Goal: Task Accomplishment & Management: Manage account settings

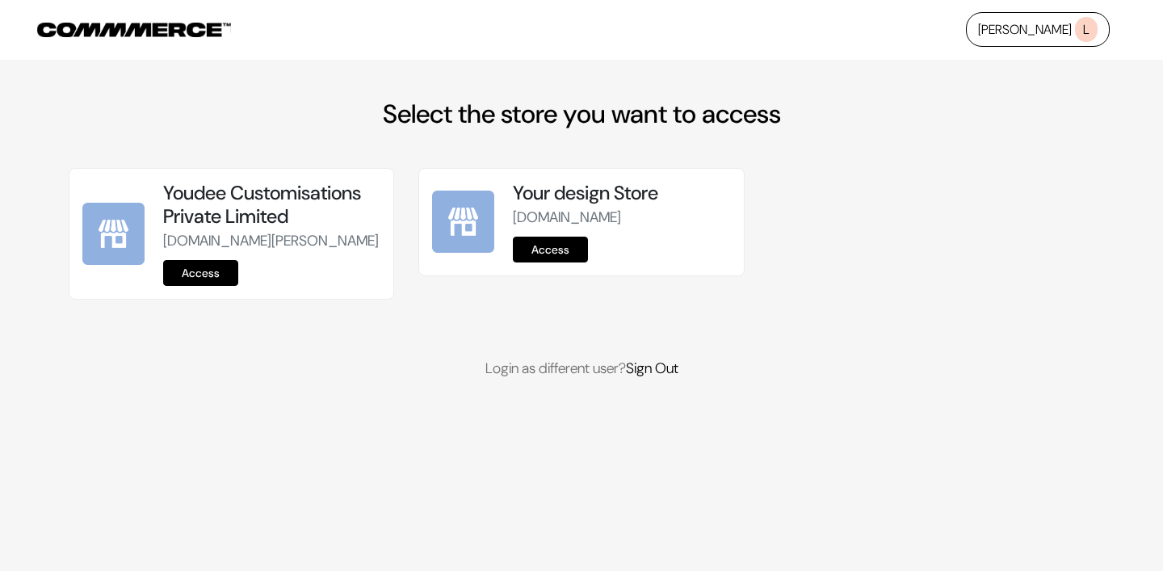
click at [214, 286] on link "Access" at bounding box center [200, 273] width 75 height 26
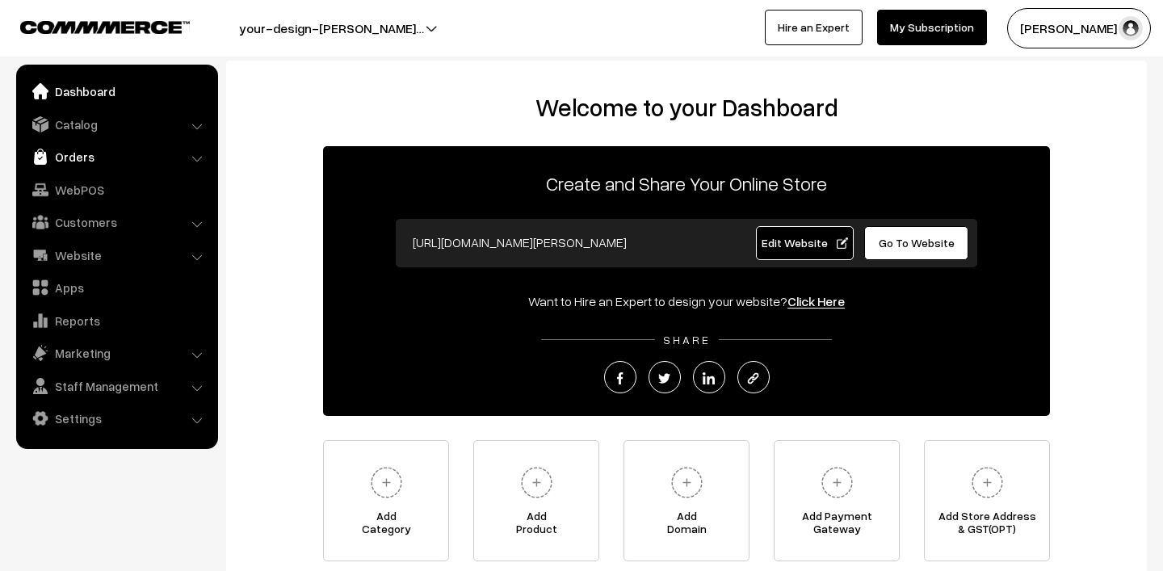
click at [66, 154] on link "Orders" at bounding box center [116, 156] width 192 height 29
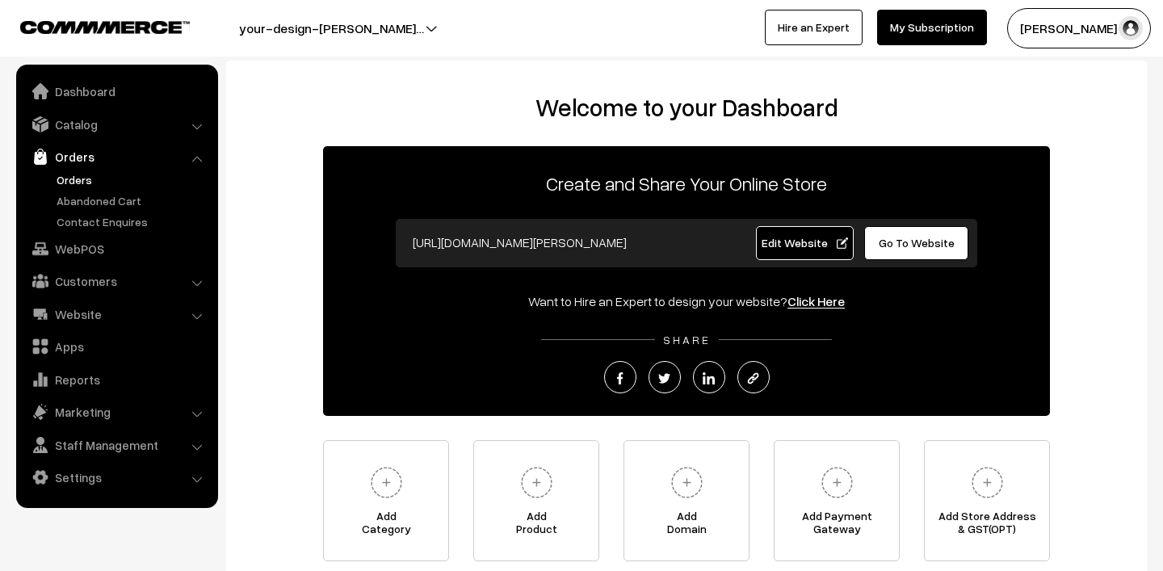
click at [89, 176] on link "Orders" at bounding box center [132, 179] width 160 height 17
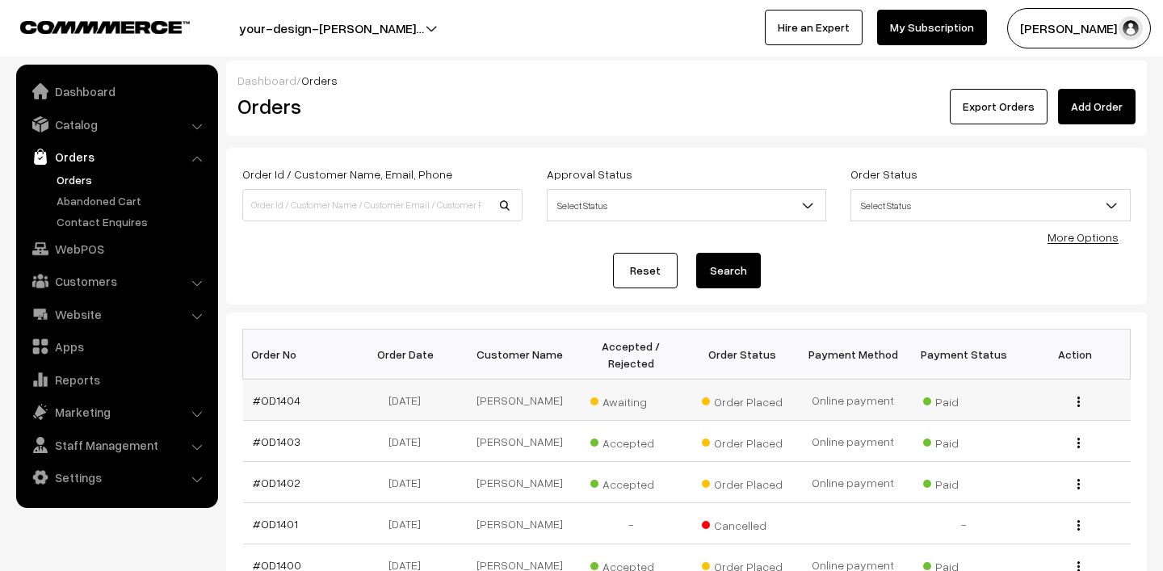
click at [617, 396] on span "Awaiting" at bounding box center [630, 399] width 81 height 21
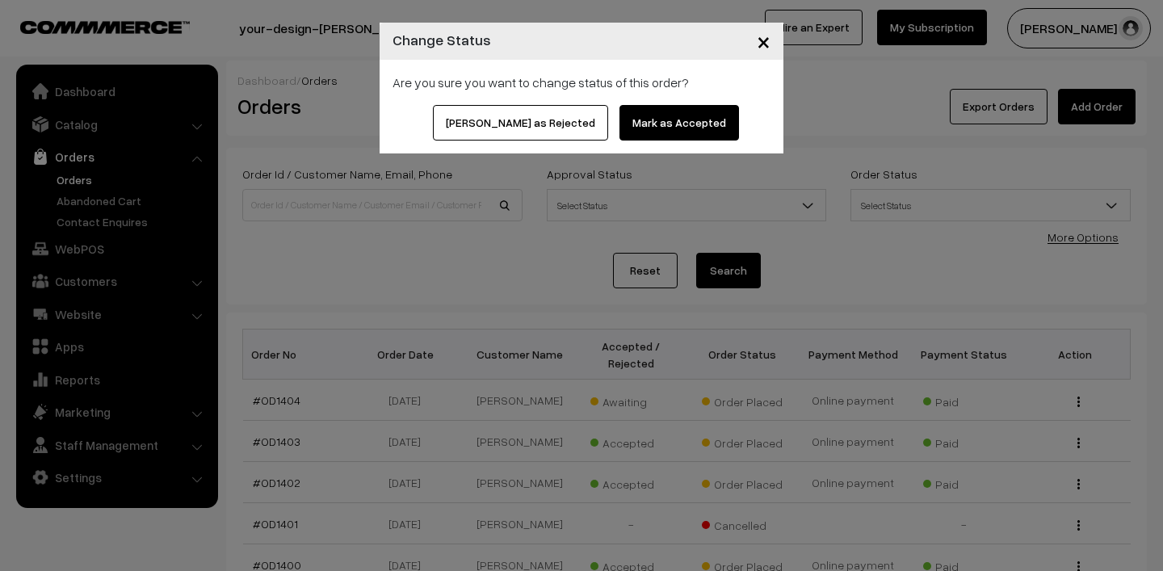
click at [654, 124] on button "Mark as Accepted" at bounding box center [678, 123] width 119 height 36
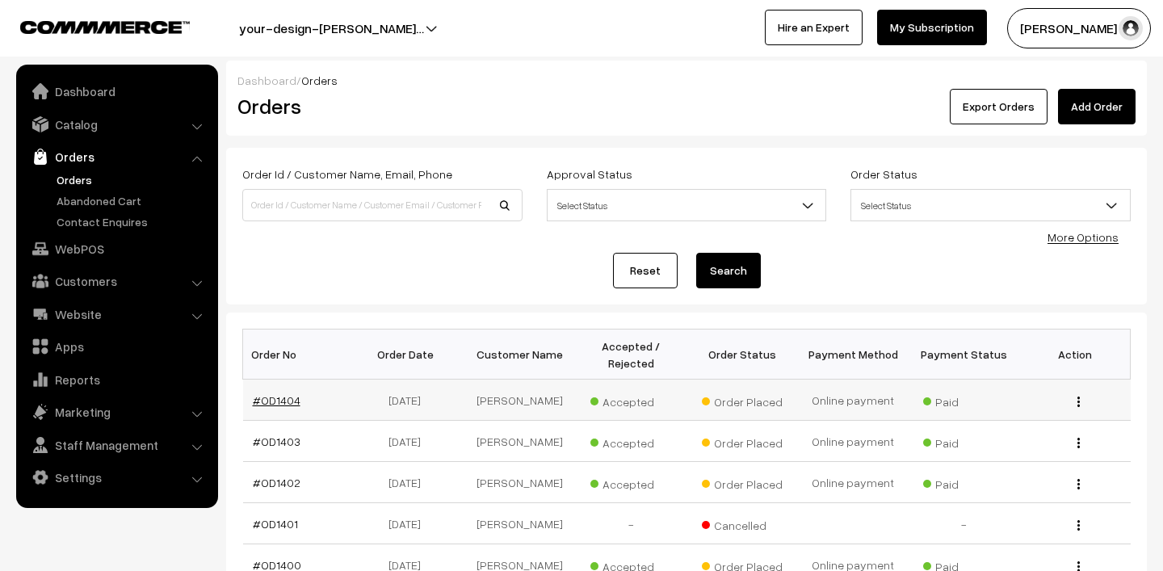
click at [279, 400] on link "#OD1404" at bounding box center [277, 400] width 48 height 14
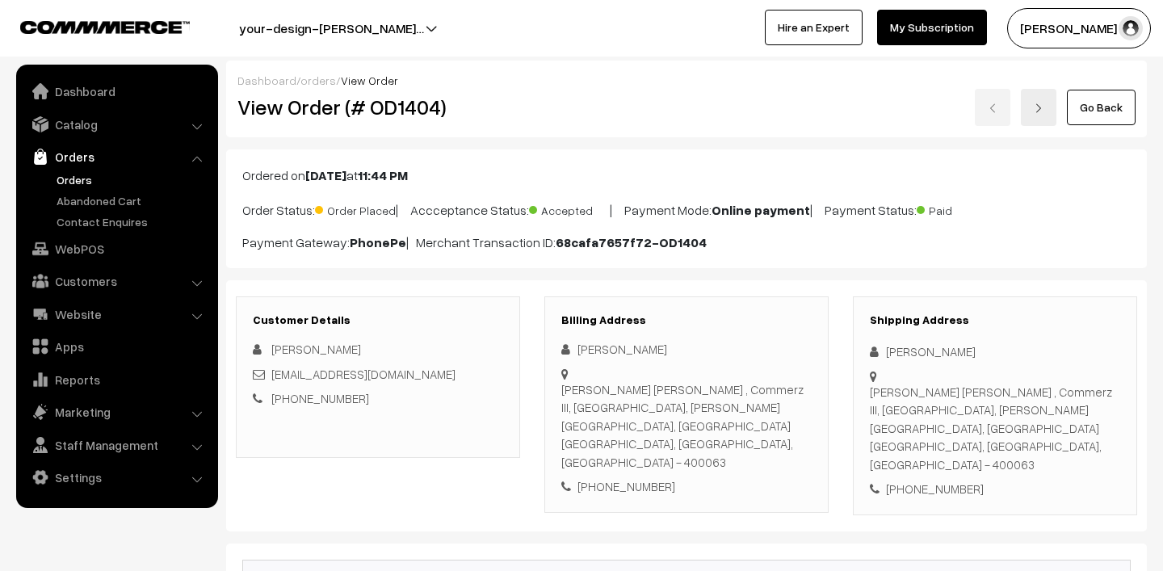
scroll to position [273, 0]
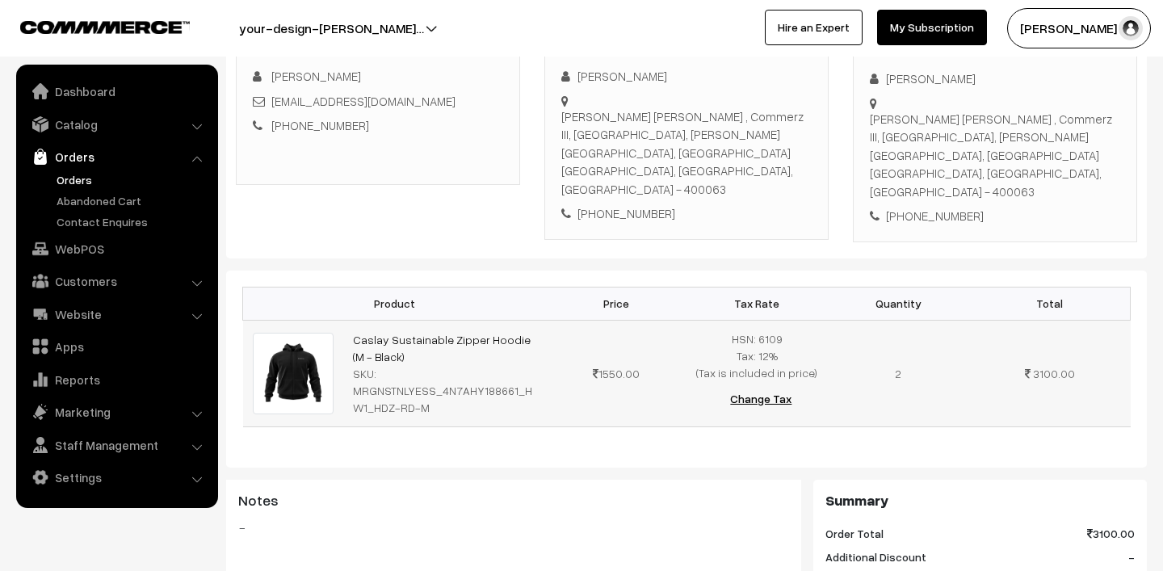
drag, startPoint x: 344, startPoint y: 328, endPoint x: 419, endPoint y: 358, distance: 80.8
click at [419, 358] on td "Caslay Sustainable Zipper Hoodie (M - Black) SKU: MRGNSTNLYESS_4N7AHY188661_HW1…" at bounding box center [444, 373] width 202 height 107
copy link "Caslay Sustainable Zipper Hoodie (M - Black)"
click at [67, 181] on link "Orders" at bounding box center [132, 179] width 160 height 17
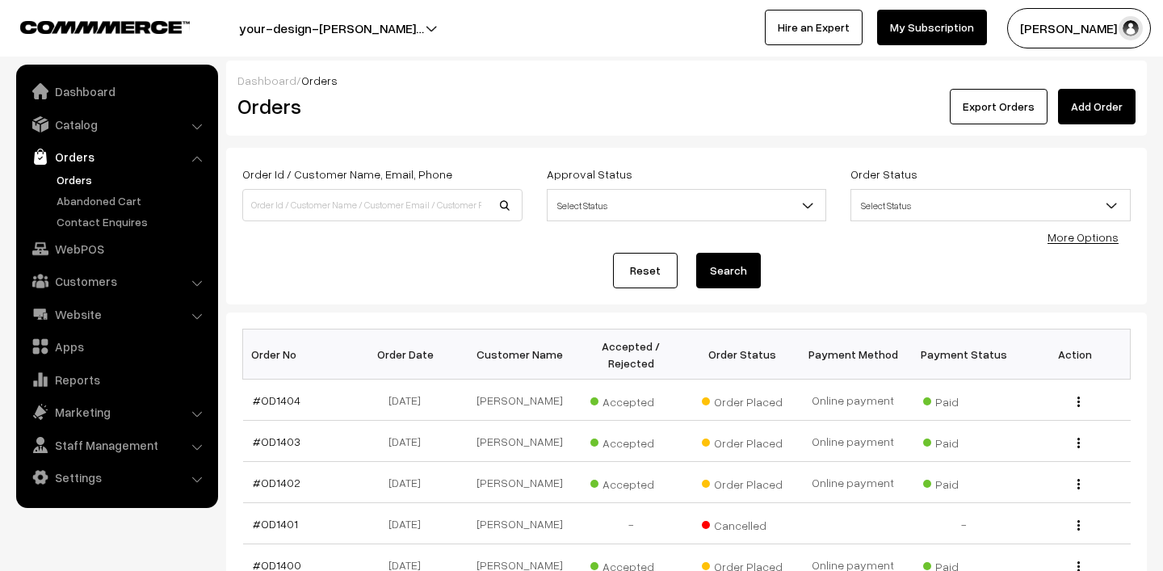
click at [1070, 22] on button "[PERSON_NAME] N.P" at bounding box center [1079, 28] width 144 height 40
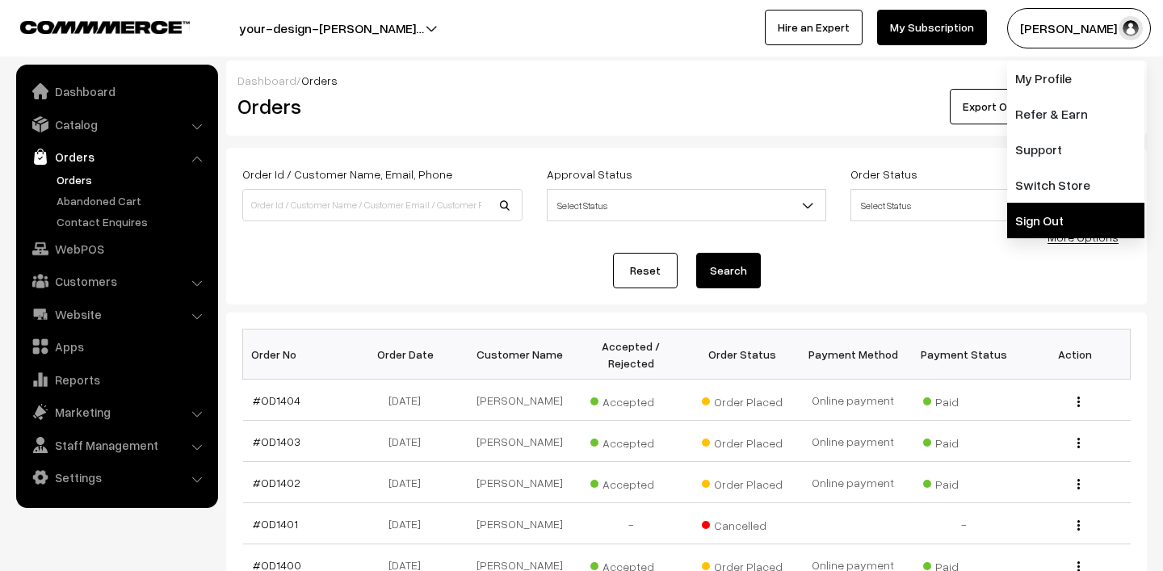
click at [1070, 219] on link "Sign Out" at bounding box center [1075, 221] width 137 height 36
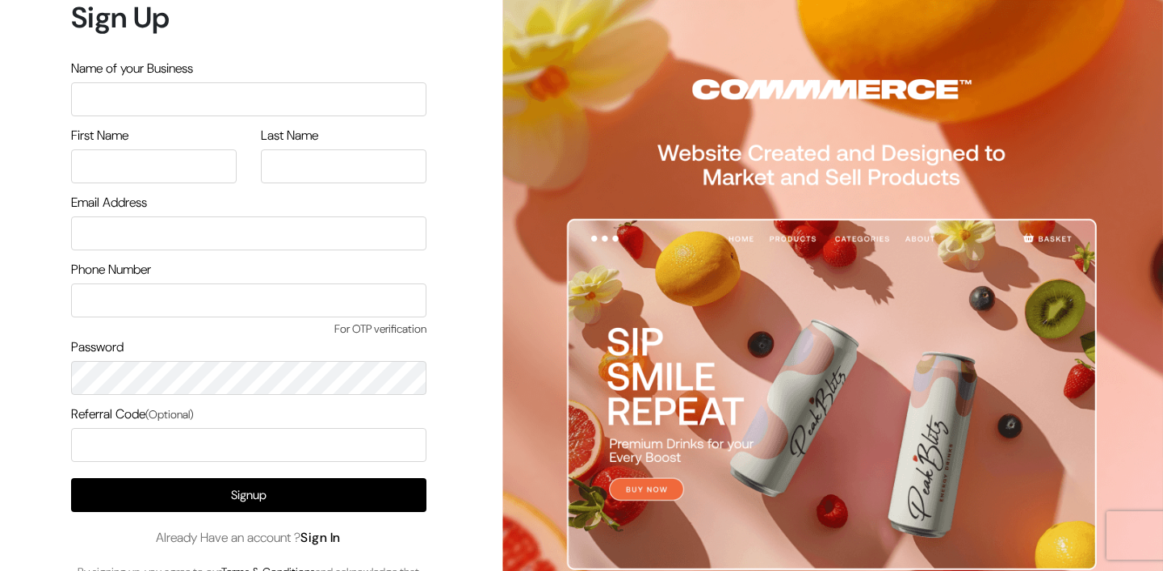
click at [337, 542] on link "Sign In" at bounding box center [320, 537] width 40 height 17
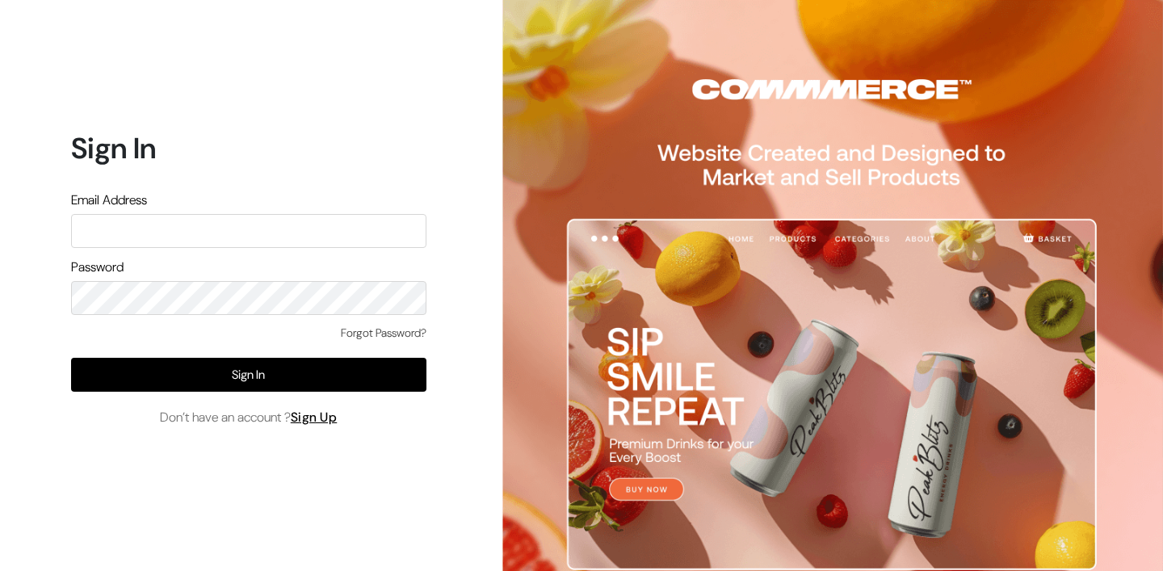
click at [214, 229] on input "text" at bounding box center [248, 231] width 355 height 34
type input "mk@yourdesignstore.in"
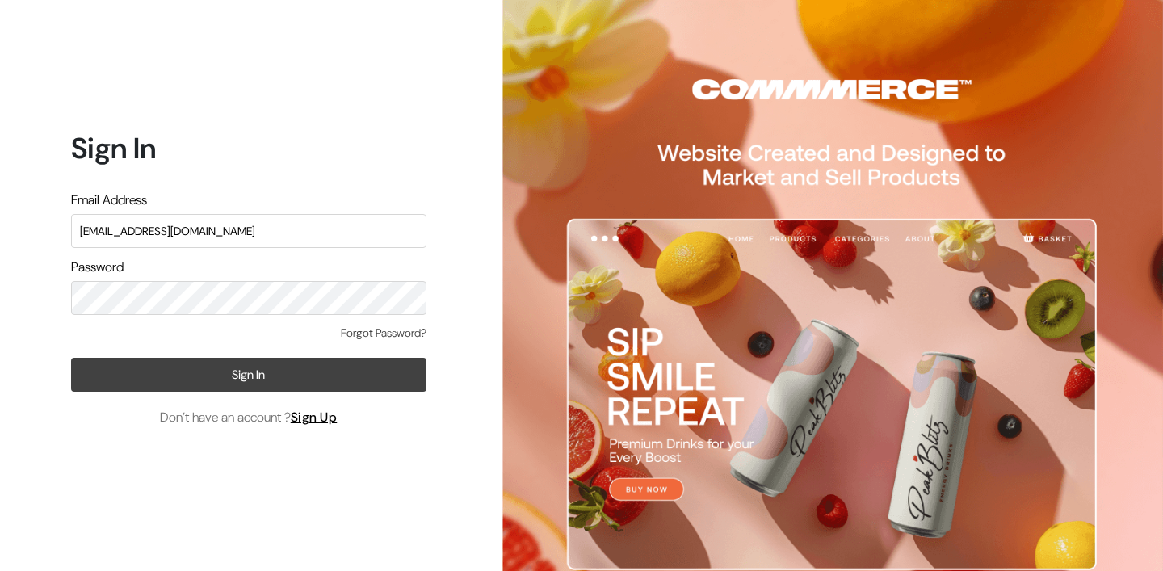
click at [199, 371] on button "Sign In" at bounding box center [248, 375] width 355 height 34
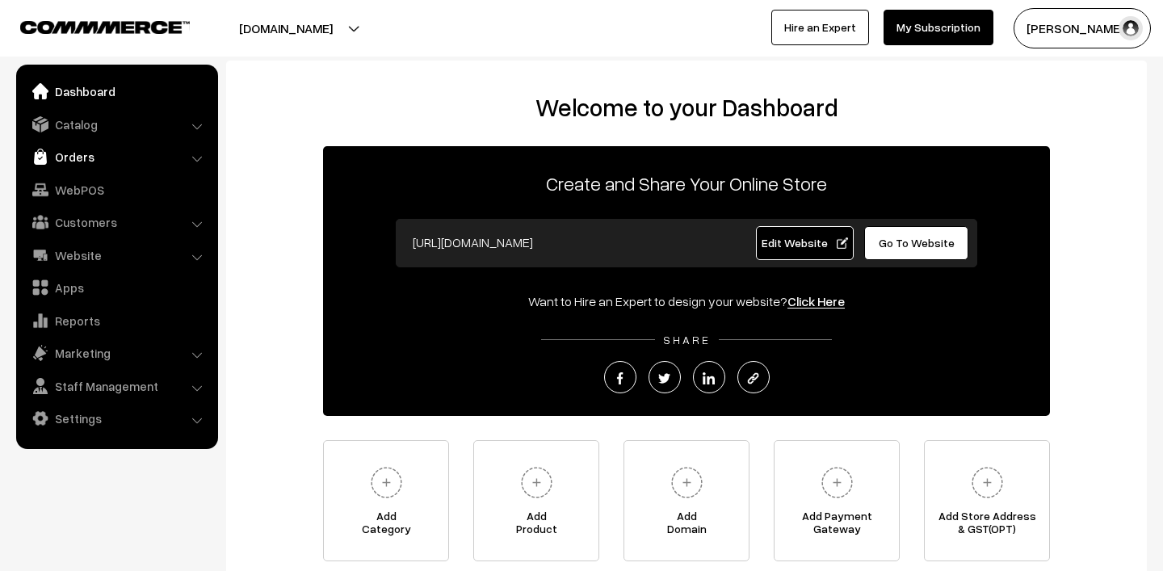
click at [75, 160] on link "Orders" at bounding box center [116, 156] width 192 height 29
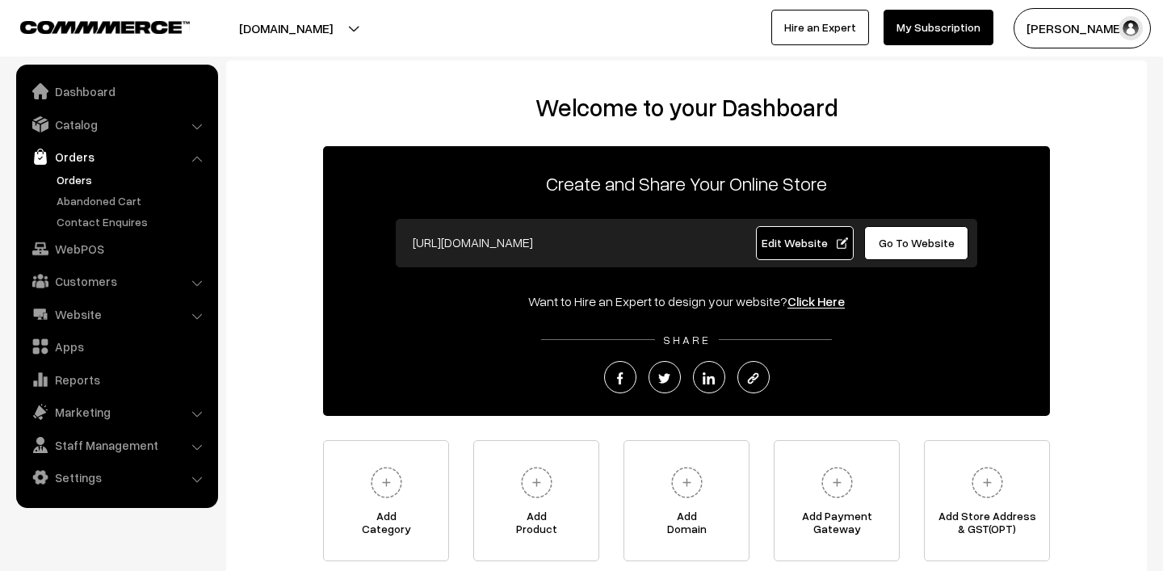
click at [86, 181] on link "Orders" at bounding box center [132, 179] width 160 height 17
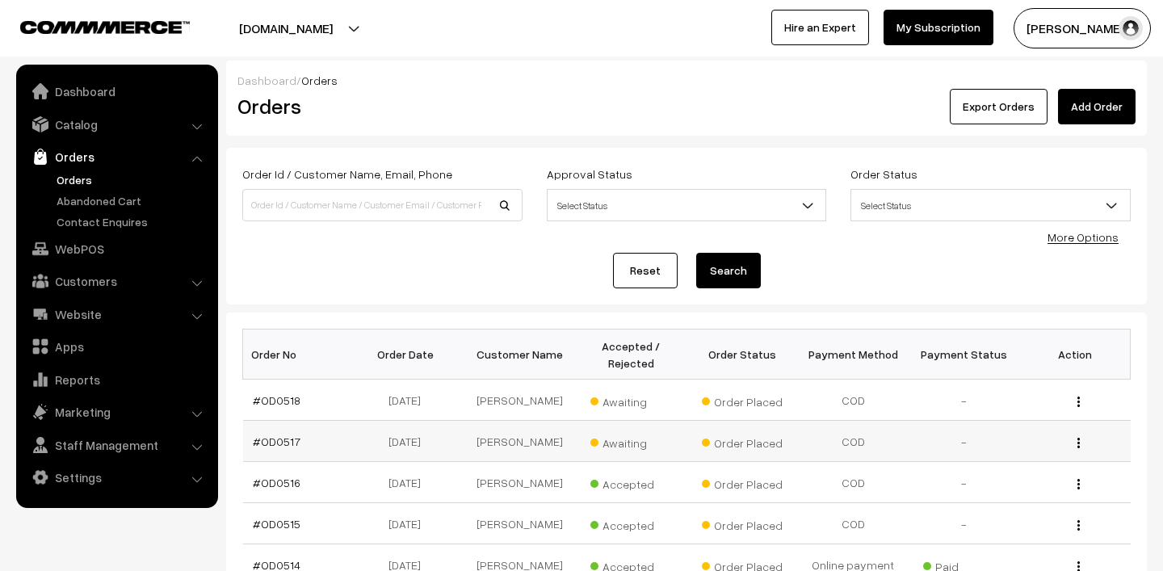
click at [619, 438] on span "Awaiting" at bounding box center [630, 440] width 81 height 21
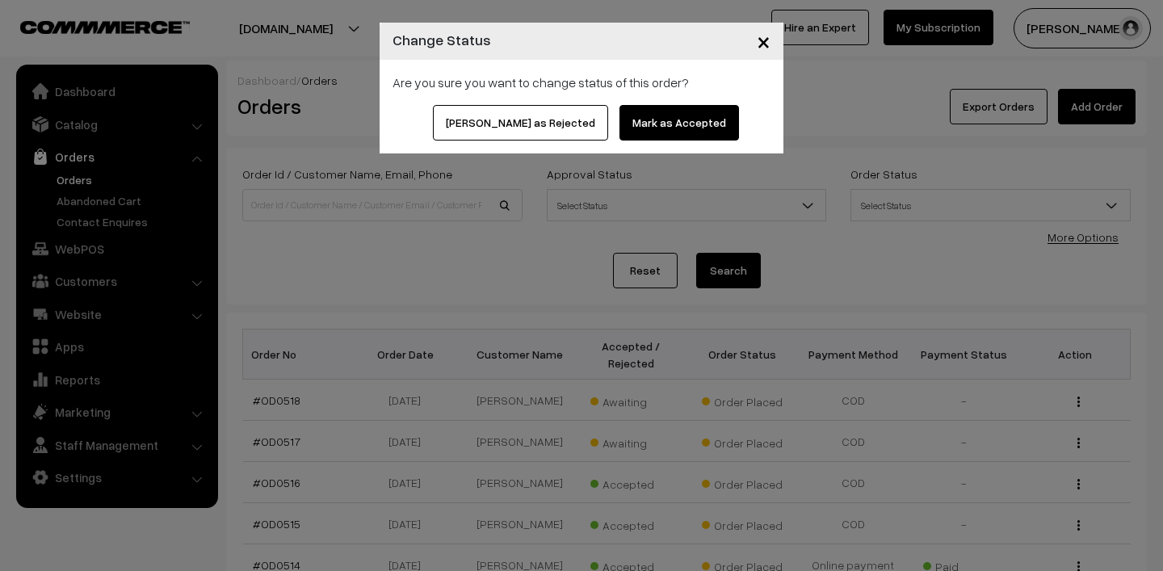
click at [620, 126] on button "Mark as Accepted" at bounding box center [678, 123] width 119 height 36
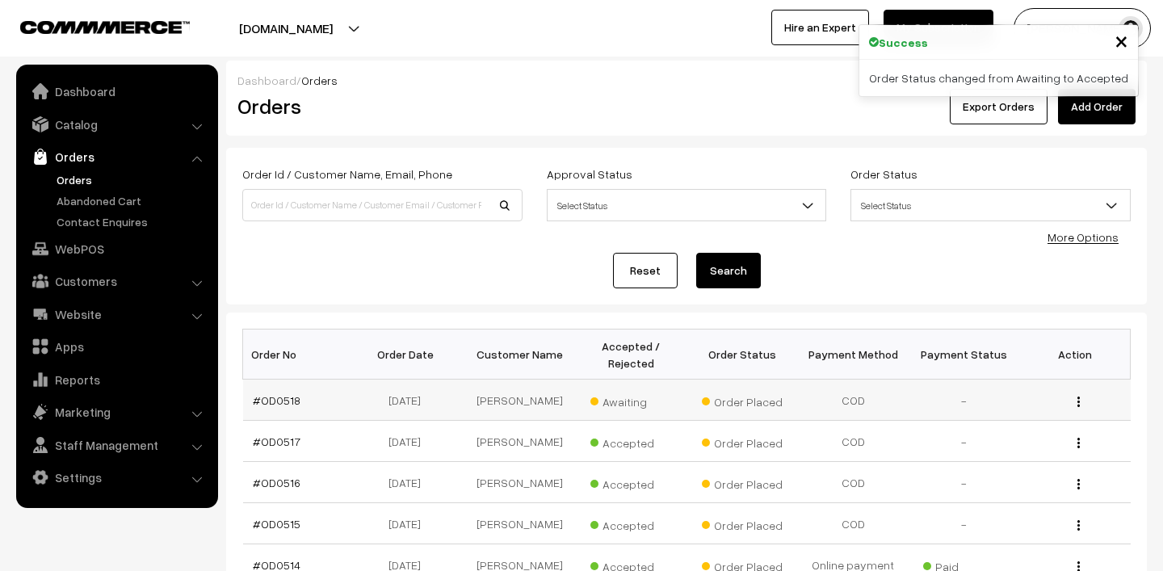
click at [626, 406] on span "Awaiting" at bounding box center [630, 399] width 81 height 21
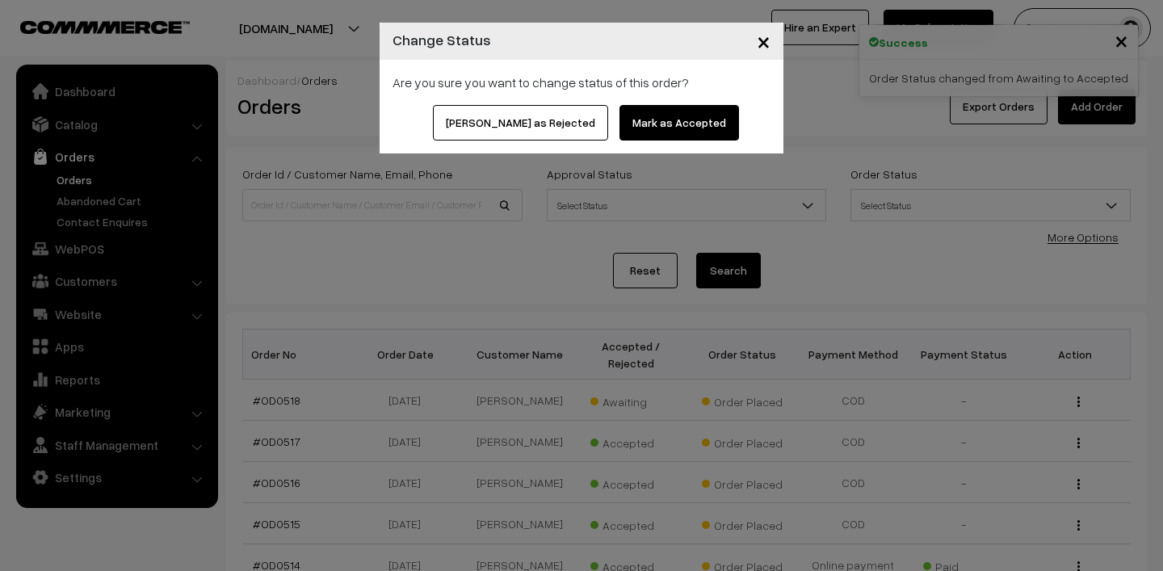
click at [651, 118] on button "Mark as Accepted" at bounding box center [678, 123] width 119 height 36
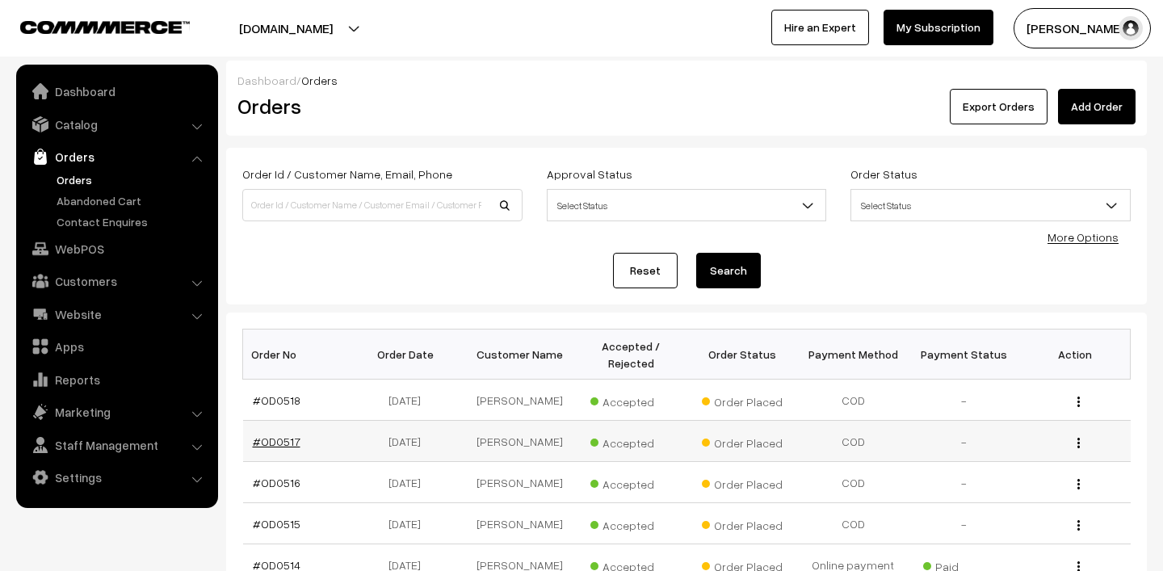
click at [278, 445] on link "#OD0517" at bounding box center [277, 441] width 48 height 14
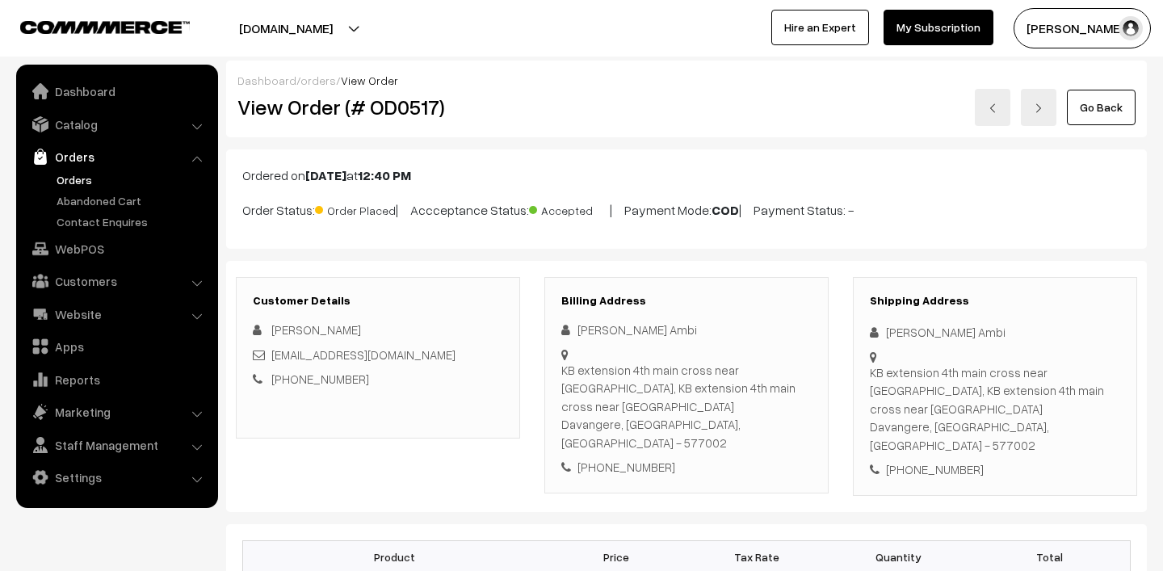
scroll to position [221, 0]
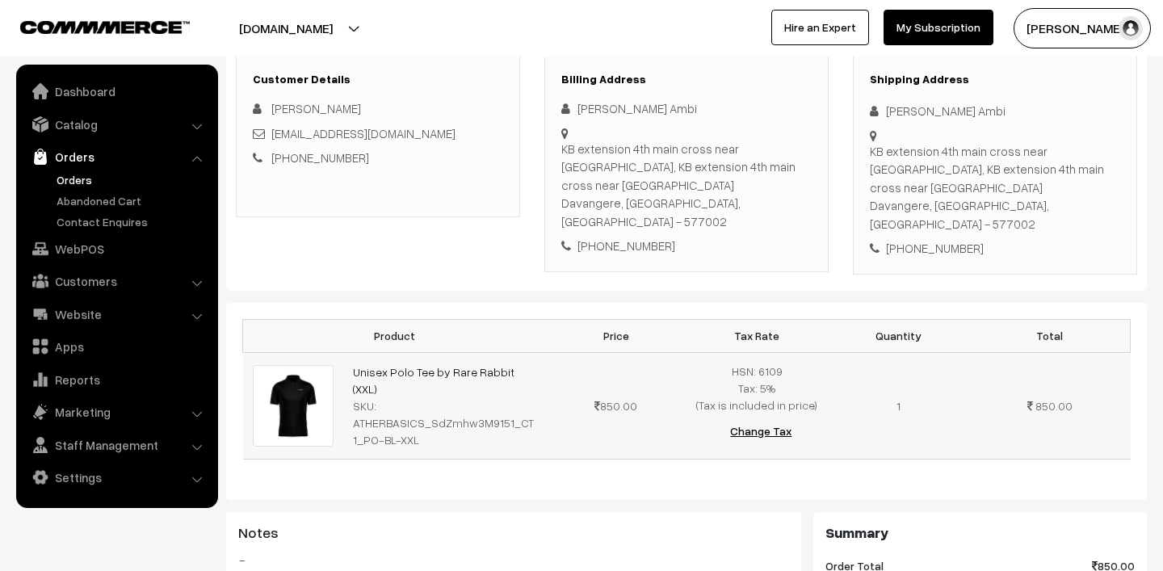
drag, startPoint x: 346, startPoint y: 365, endPoint x: 543, endPoint y: 373, distance: 197.1
click at [543, 373] on td "Unisex Polo Tee by Rare Rabbit (XXL) SKU: ATHERBASICS_SdZmhw3M9151_CT1_PO-BL-XXL" at bounding box center [444, 405] width 202 height 107
copy td "Unisex Polo Tee by Rare Rabbit (XXL) SKU:"
click at [78, 178] on link "Orders" at bounding box center [132, 179] width 160 height 17
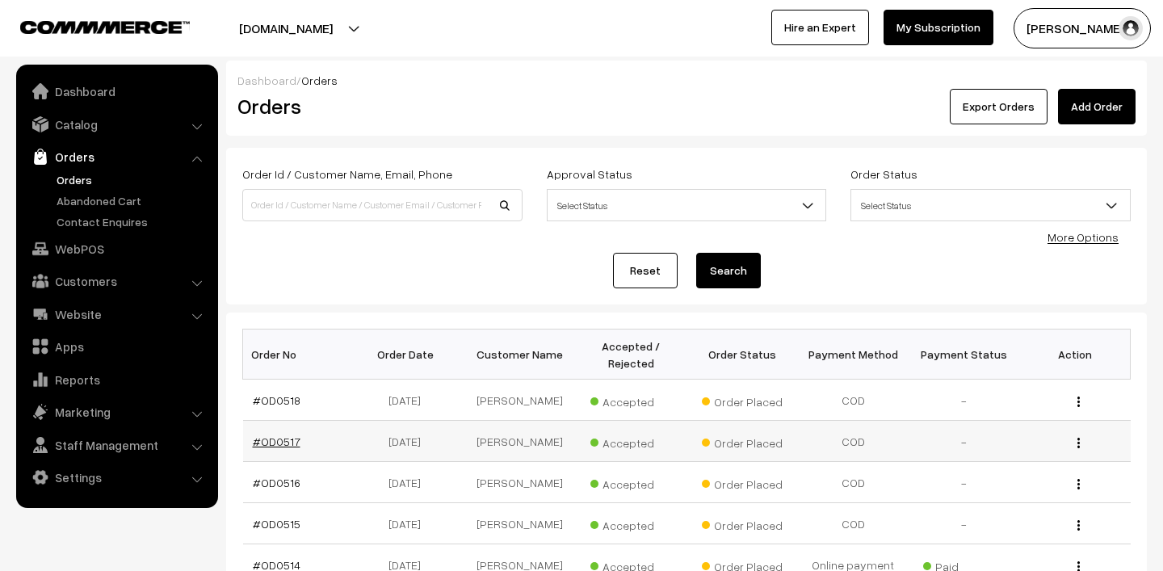
click at [282, 442] on link "#OD0517" at bounding box center [277, 441] width 48 height 14
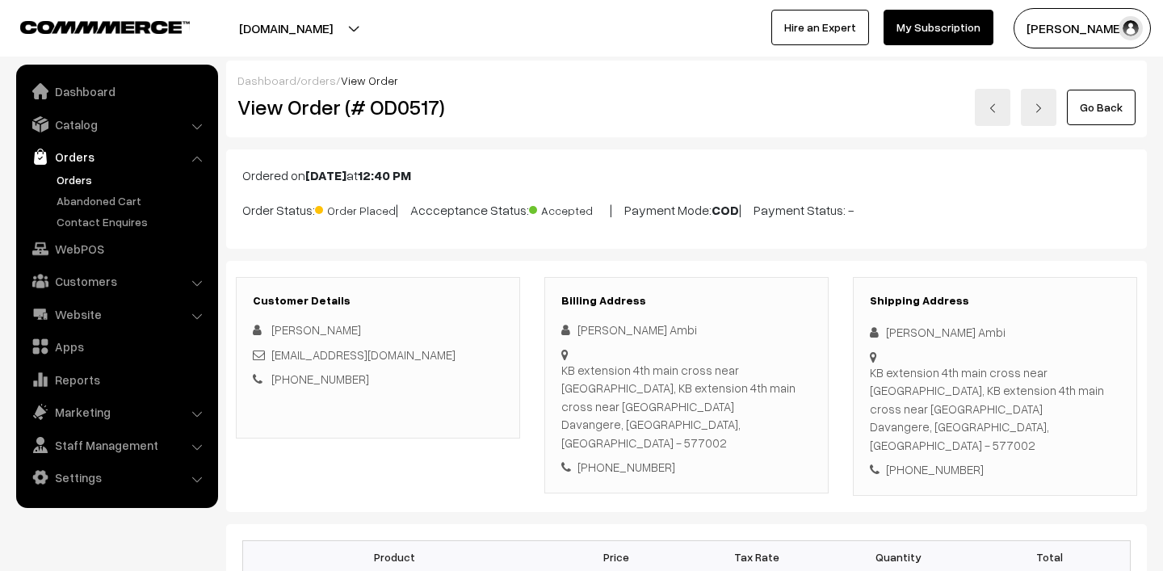
scroll to position [153, 0]
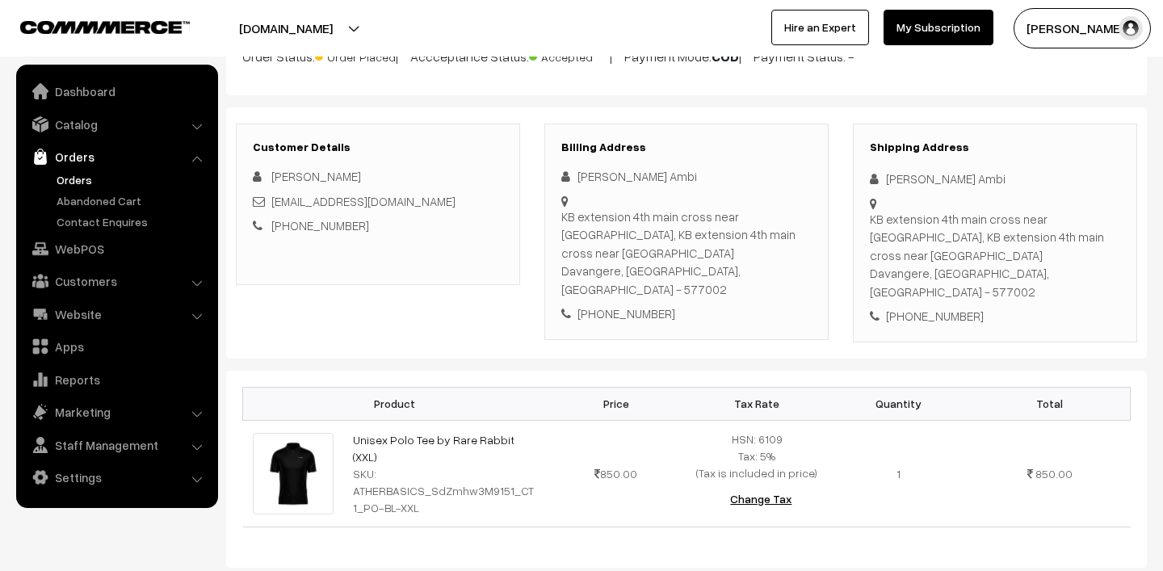
click at [87, 177] on link "Orders" at bounding box center [132, 179] width 160 height 17
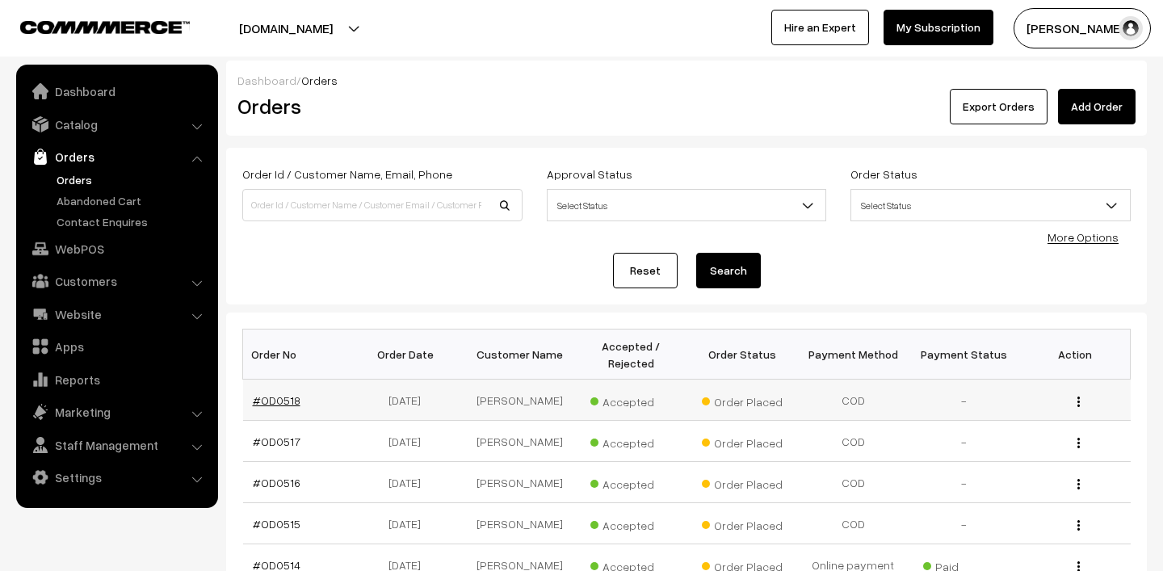
click at [287, 404] on link "#OD0518" at bounding box center [277, 400] width 48 height 14
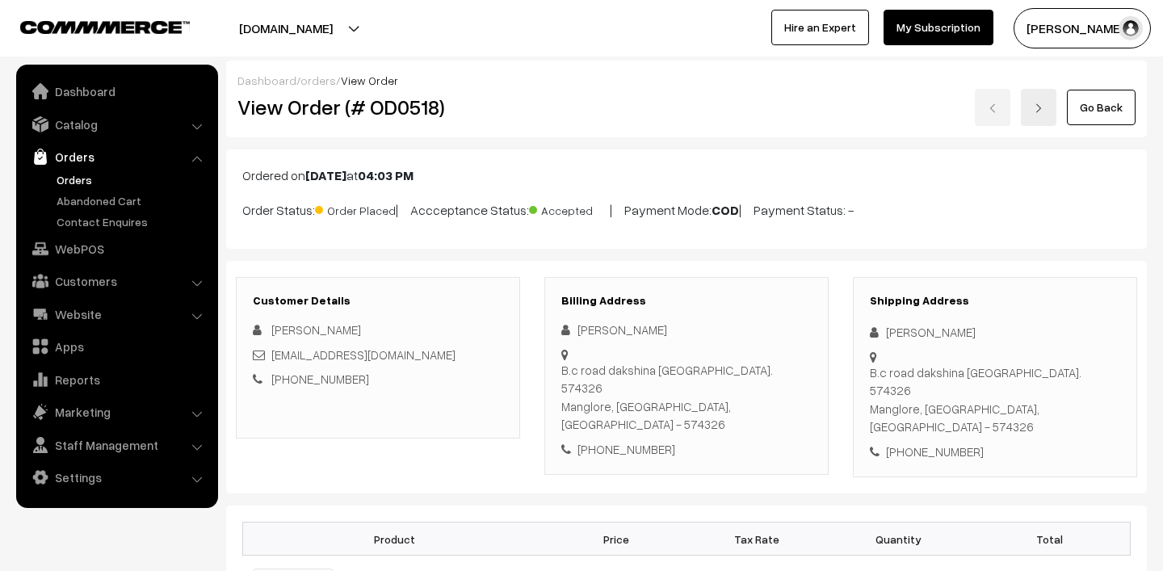
scroll to position [304, 0]
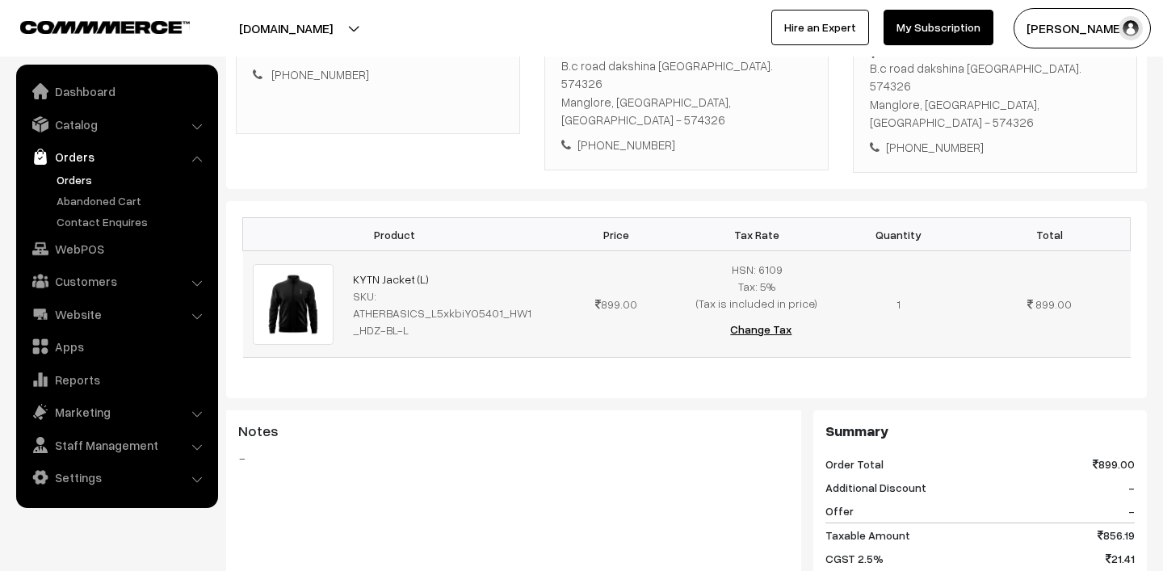
drag, startPoint x: 338, startPoint y: 235, endPoint x: 478, endPoint y: 239, distance: 139.7
click at [478, 251] on tr "KYTN Jacket (L) SKU: ATHERBASICS_L5xkbiYO5401_HW1_HDZ-BL-L 899.00" at bounding box center [686, 304] width 887 height 107
copy tr "KYTN Jacket (L)"
click at [94, 176] on link "Orders" at bounding box center [132, 179] width 160 height 17
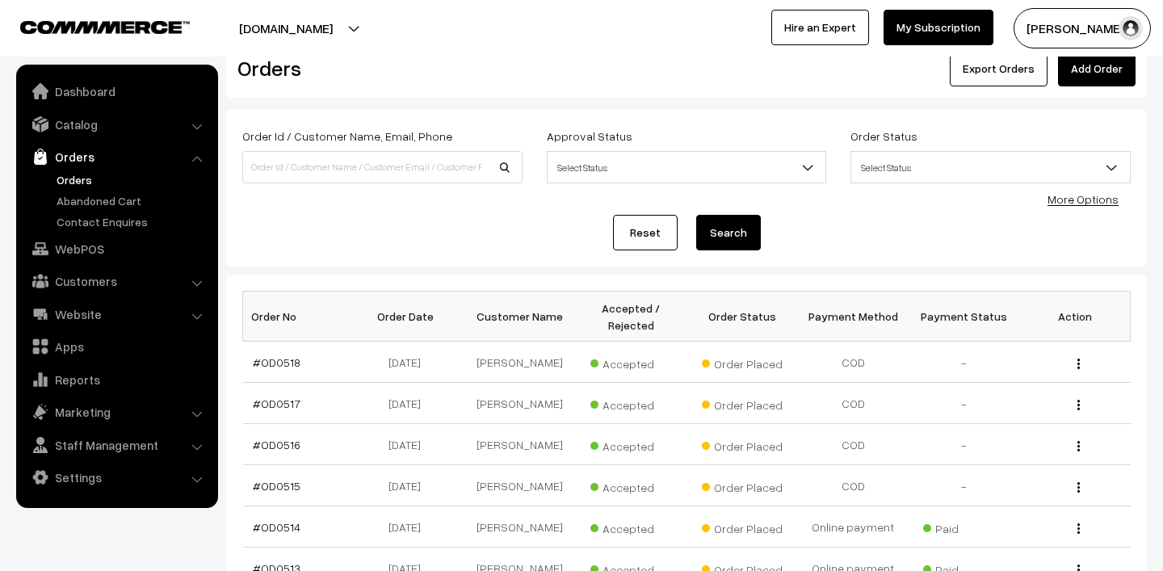
scroll to position [43, 0]
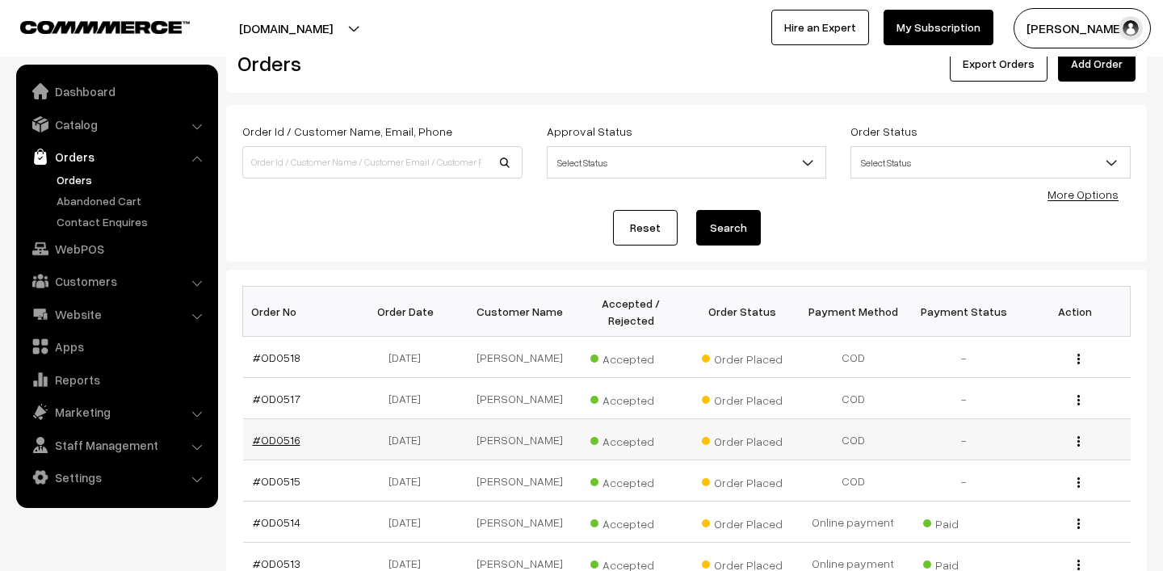
click at [286, 446] on link "#OD0516" at bounding box center [277, 440] width 48 height 14
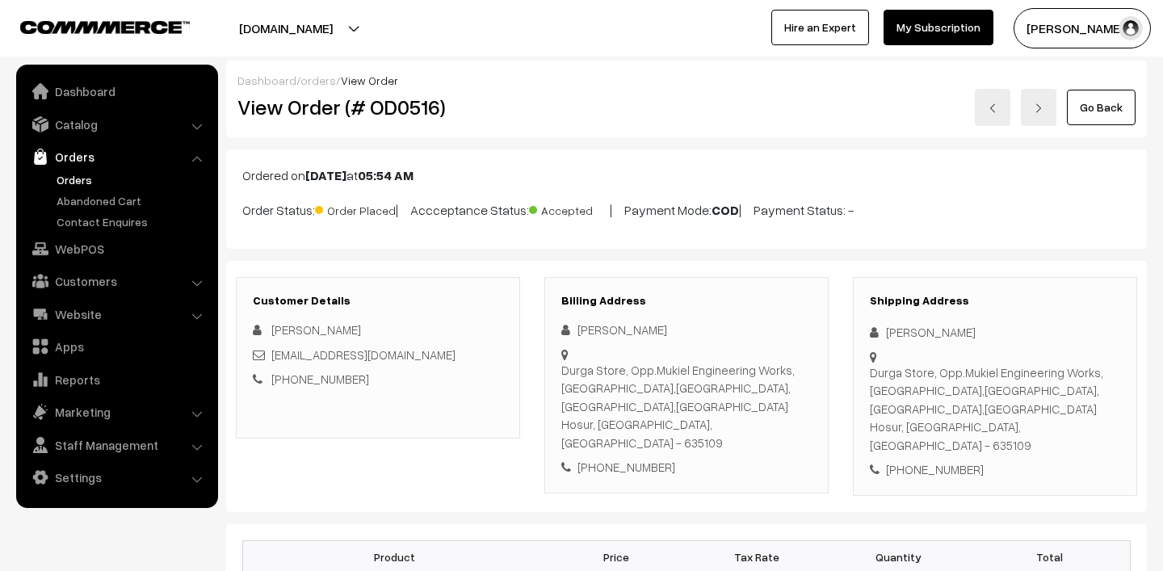
scroll to position [199, 0]
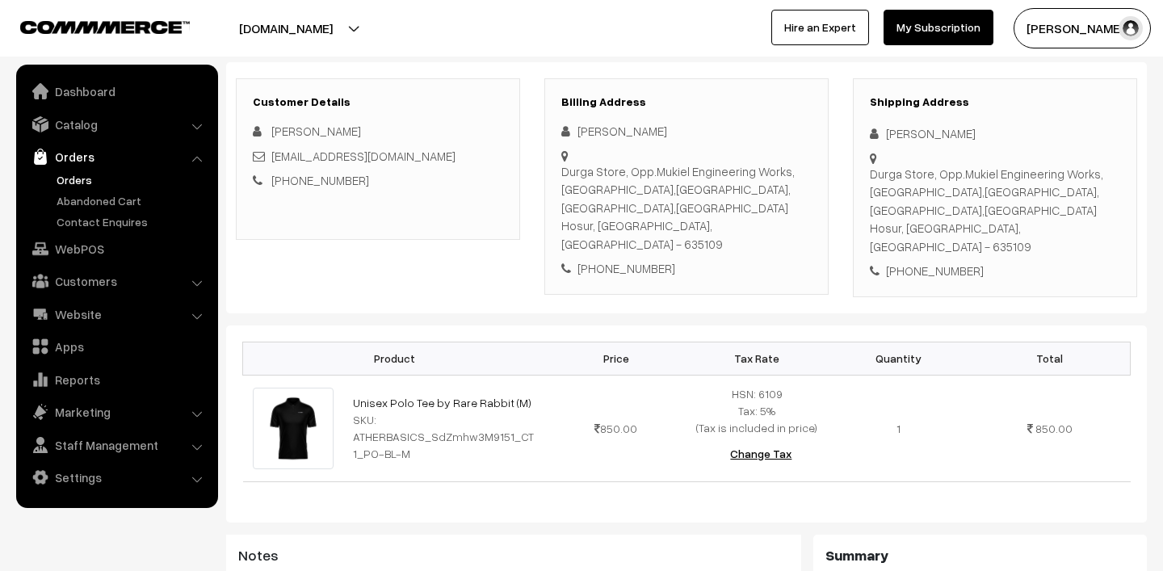
click at [66, 181] on link "Orders" at bounding box center [132, 179] width 160 height 17
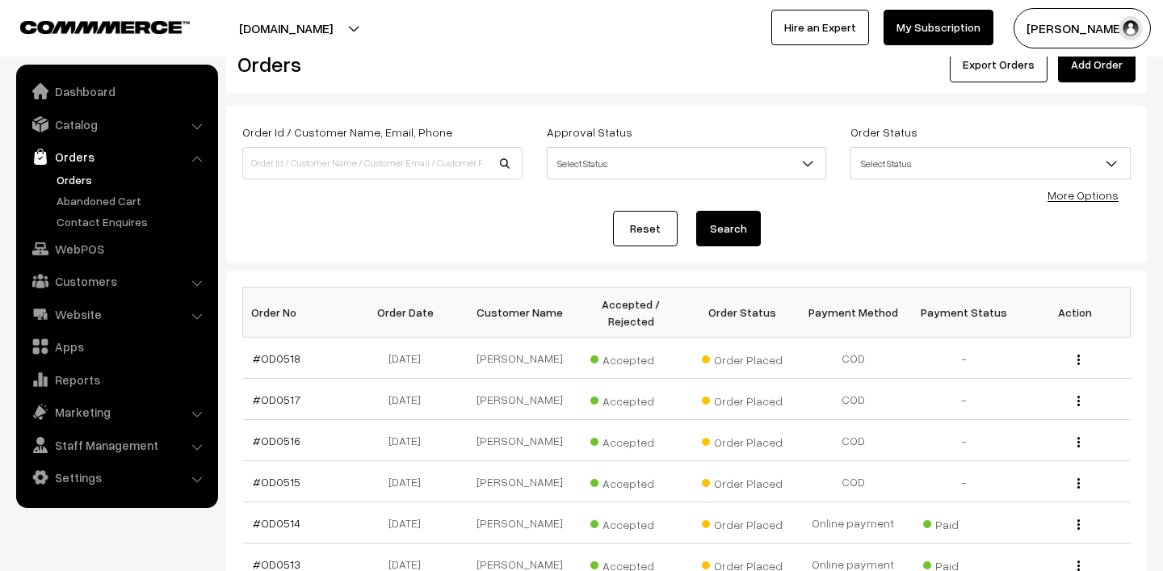
scroll to position [47, 0]
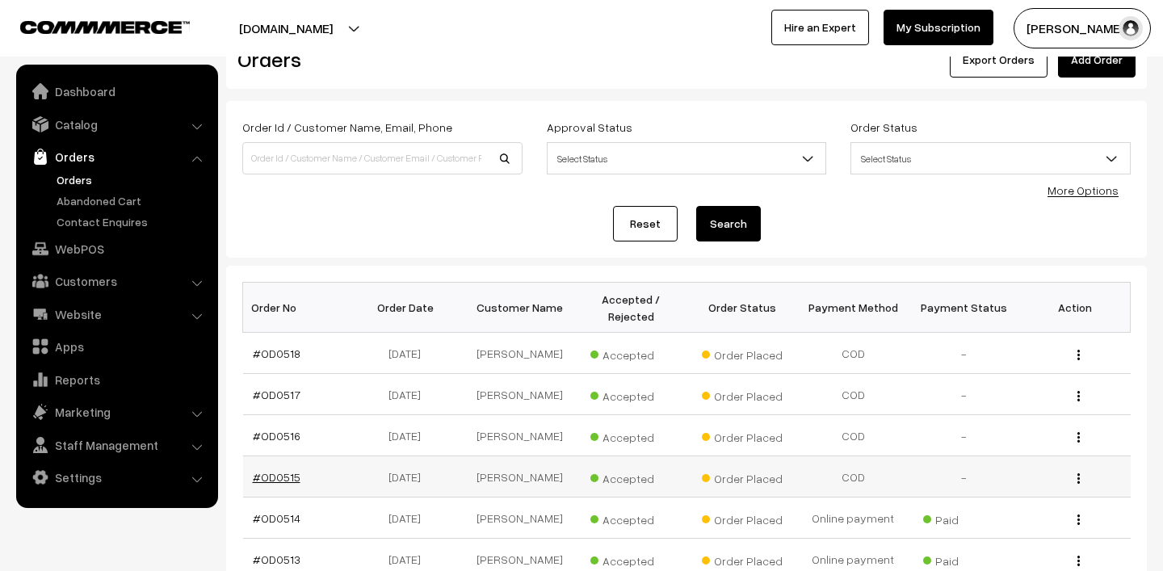
click at [268, 484] on link "#OD0515" at bounding box center [277, 477] width 48 height 14
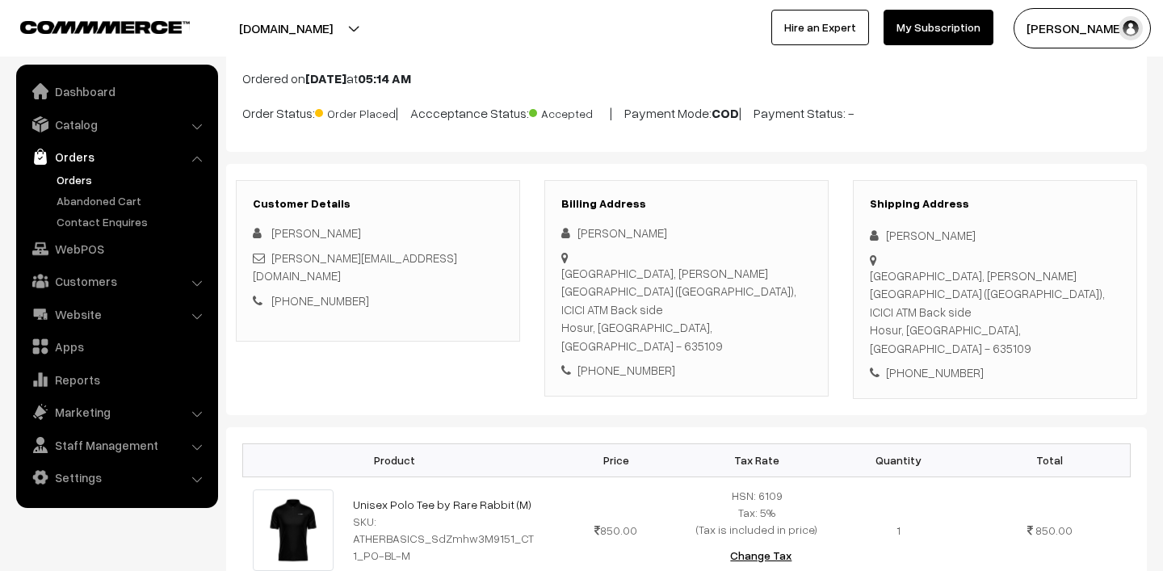
scroll to position [62, 0]
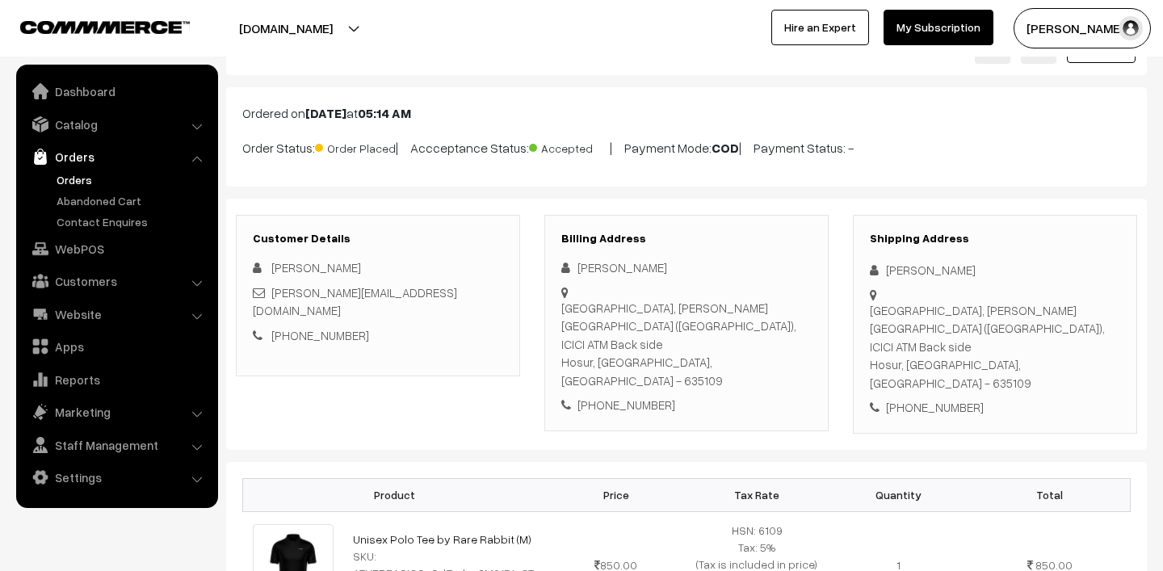
click at [90, 178] on link "Orders" at bounding box center [132, 179] width 160 height 17
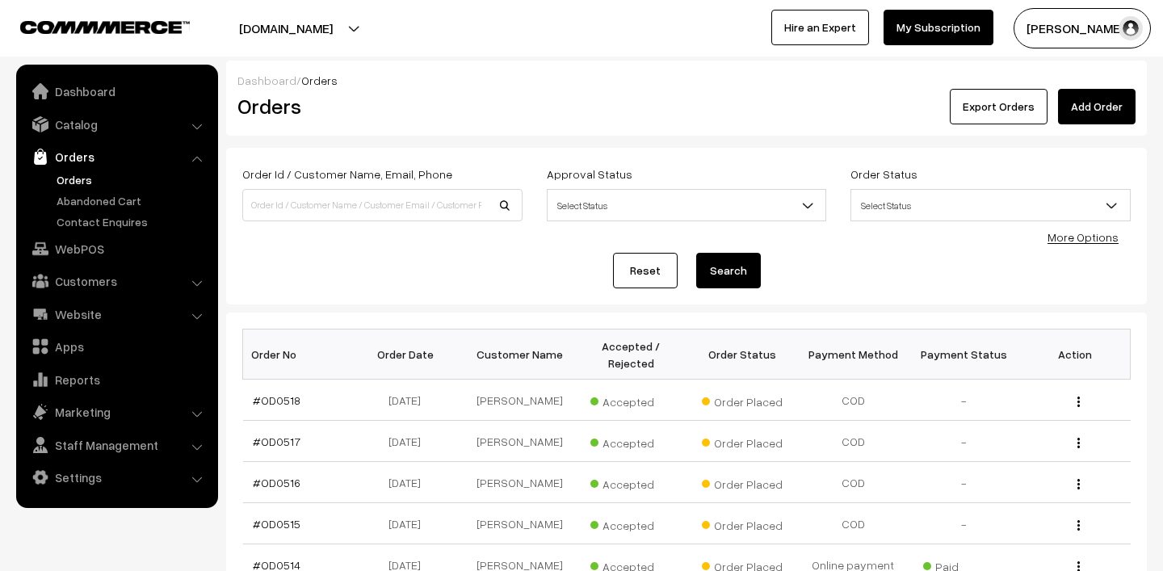
click at [74, 178] on link "Orders" at bounding box center [132, 179] width 160 height 17
click at [77, 182] on link "Orders" at bounding box center [132, 179] width 160 height 17
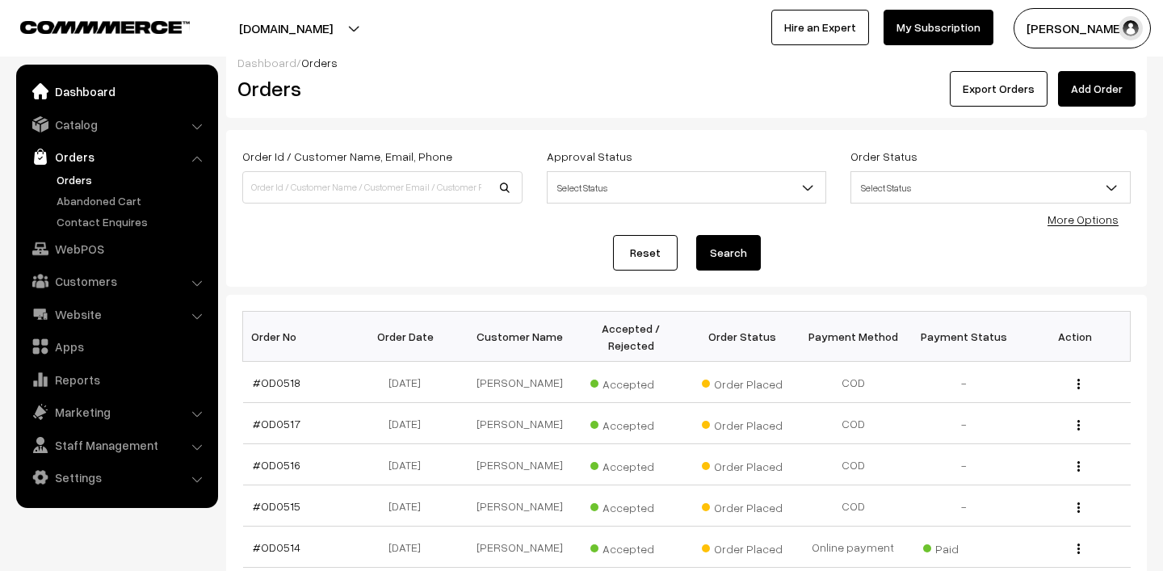
click at [81, 89] on link "Dashboard" at bounding box center [116, 91] width 192 height 29
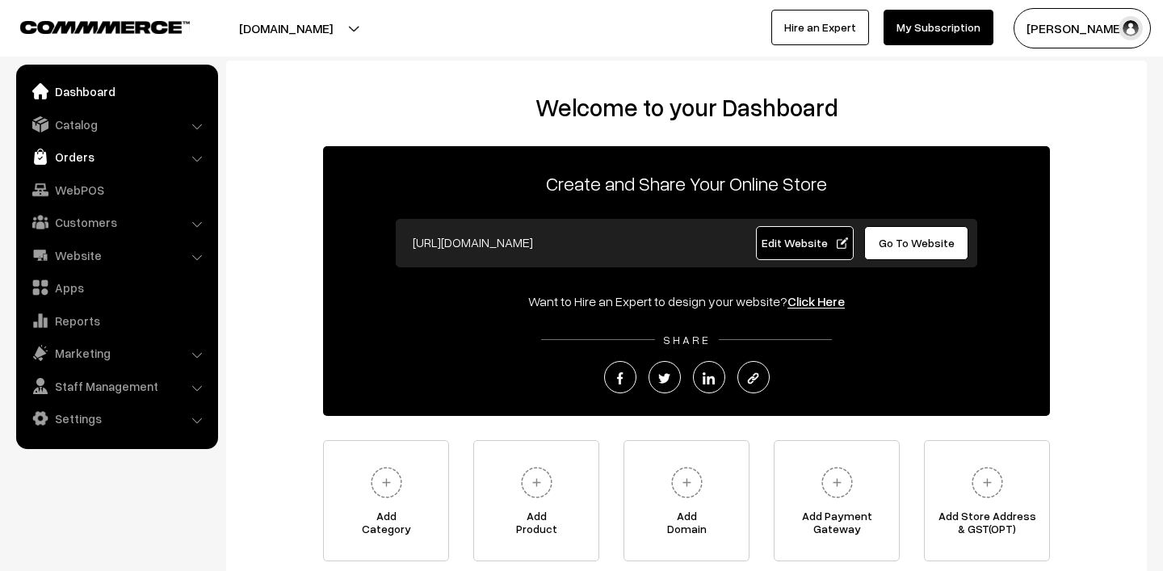
click at [73, 149] on link "Orders" at bounding box center [116, 156] width 192 height 29
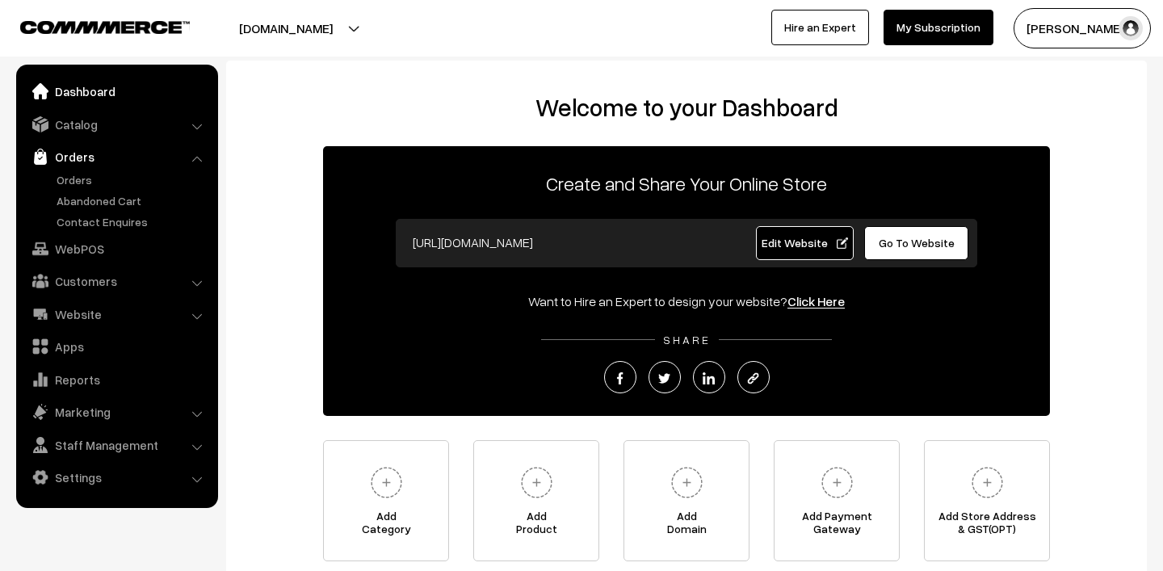
click at [74, 85] on link "Dashboard" at bounding box center [116, 91] width 192 height 29
